Goal: Communication & Community: Connect with others

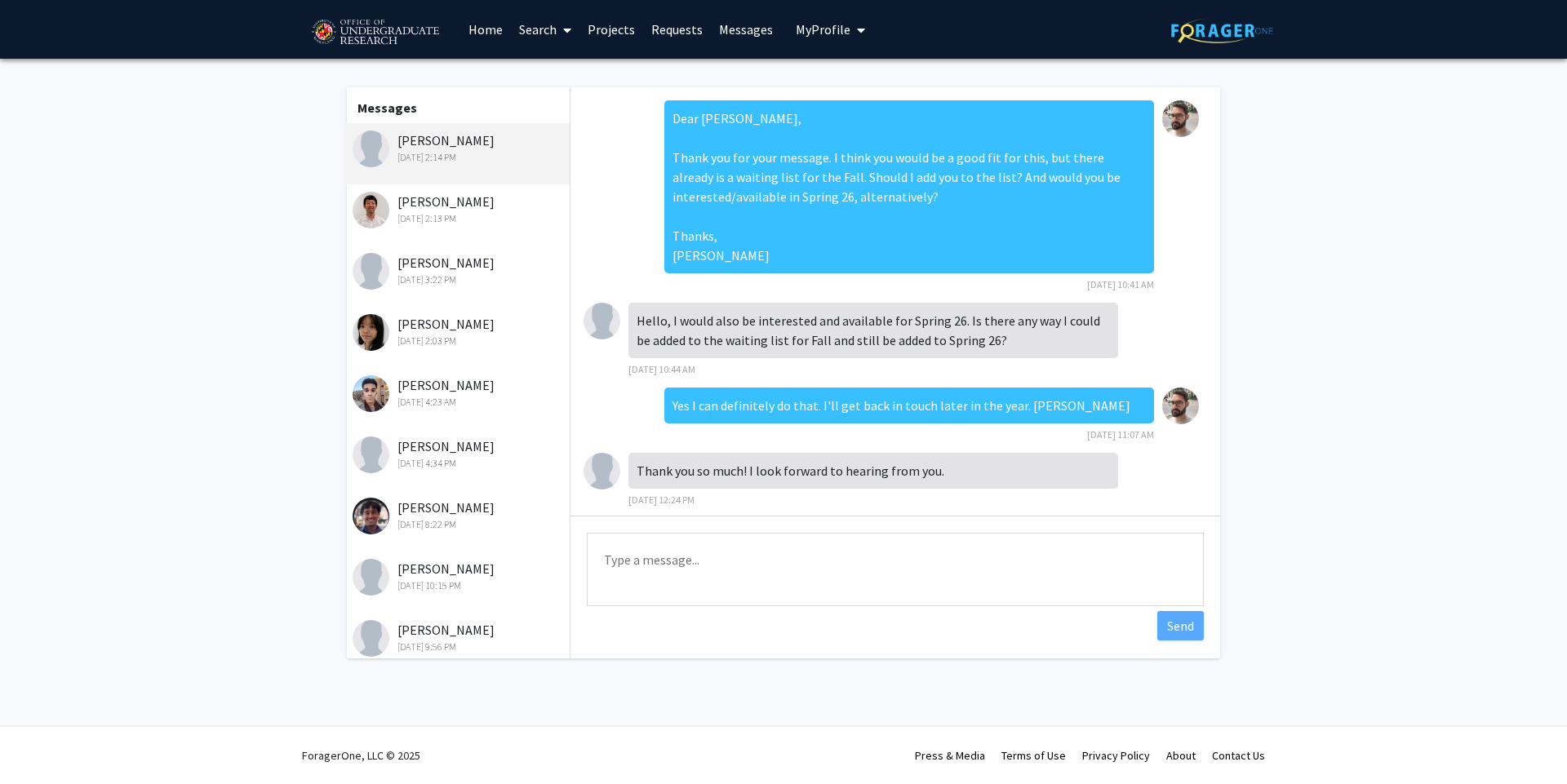
scroll to position [335, 0]
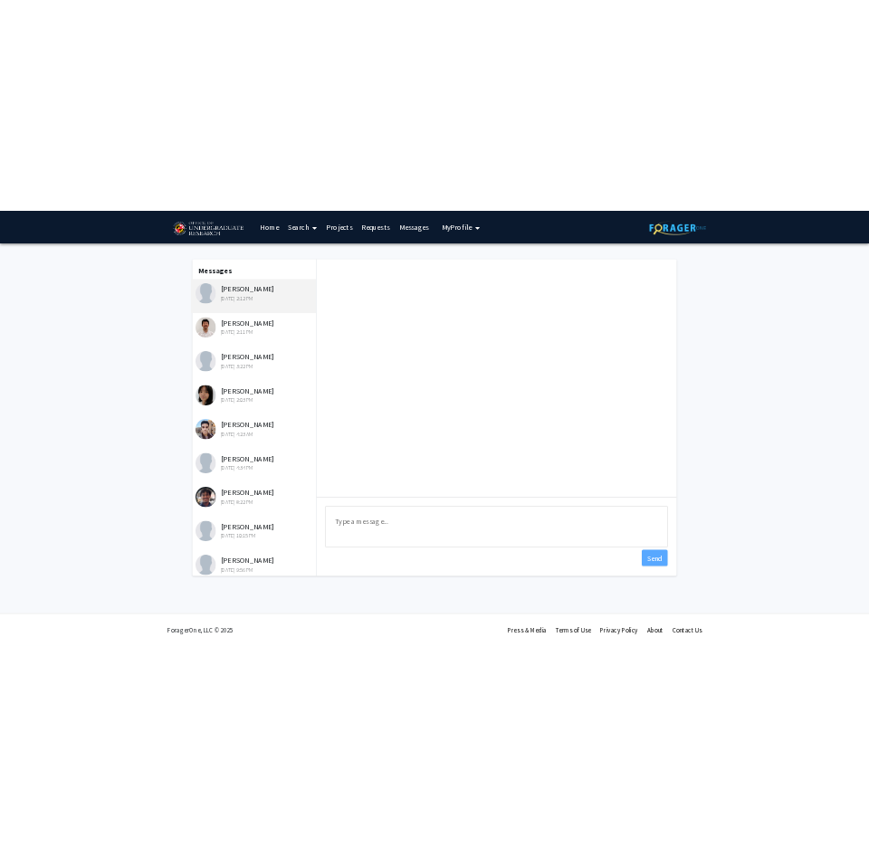
scroll to position [372, 0]
